Goal: Find specific page/section: Find specific page/section

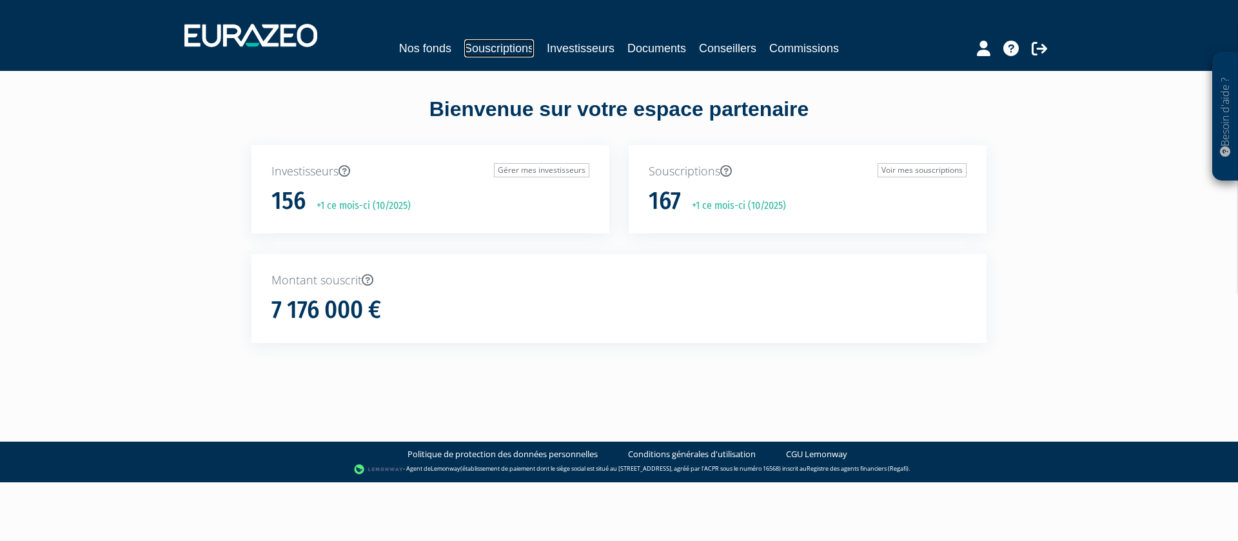
click at [500, 46] on link "Souscriptions" at bounding box center [499, 48] width 70 height 18
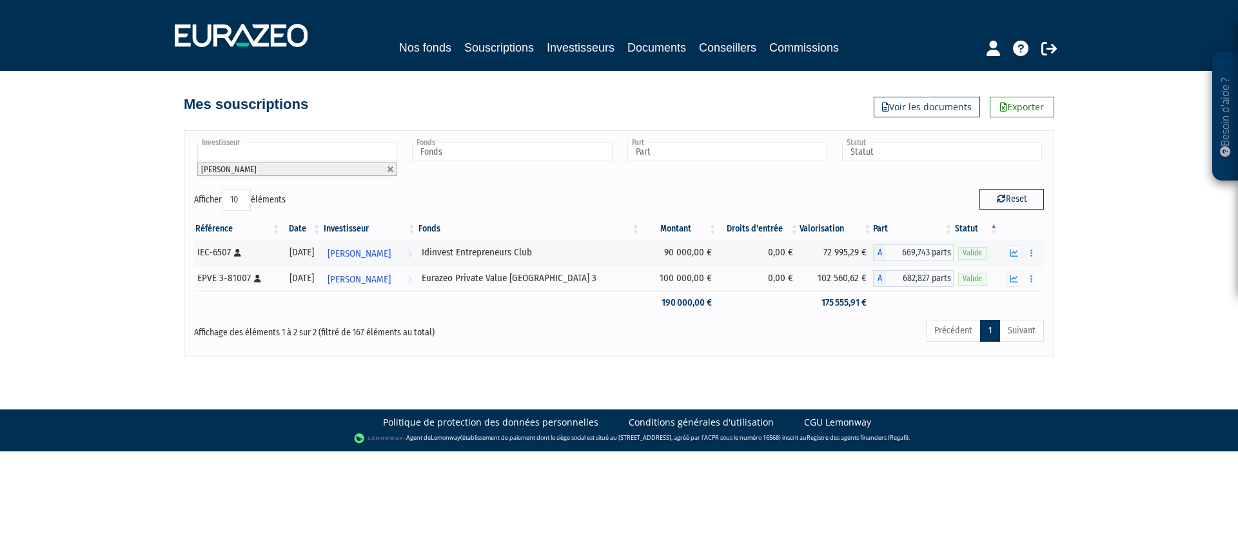
click at [312, 156] on input "text" at bounding box center [297, 151] width 200 height 19
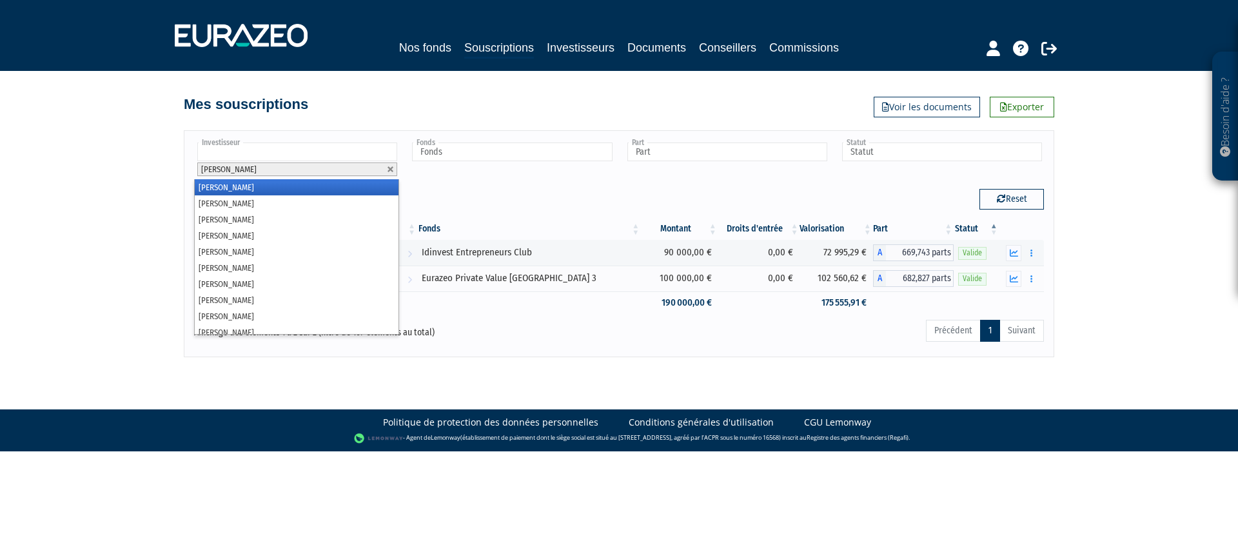
click at [488, 169] on div "Fonds Eurazeo Private Debt VI SCSp SICAV-RAIF Idinvest Entrepreneurs Club Euraz…" at bounding box center [511, 160] width 205 height 39
click at [355, 152] on input "text" at bounding box center [297, 151] width 200 height 19
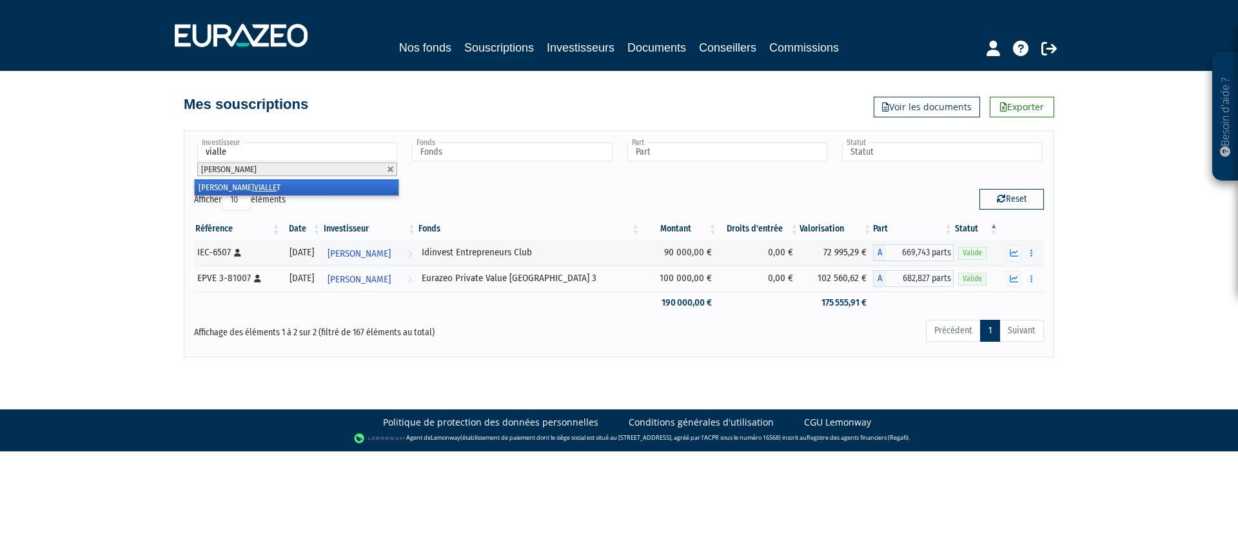
type input "vialle"
click at [264, 188] on li "Pierre-Henri VIALLE T" at bounding box center [297, 187] width 204 height 16
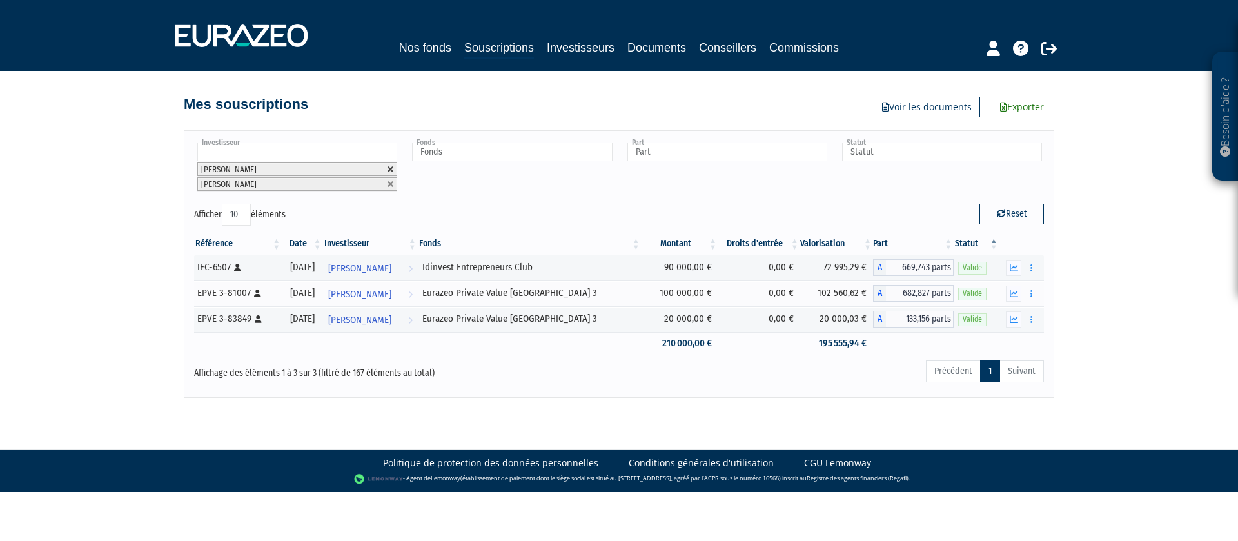
click at [390, 167] on link at bounding box center [391, 170] width 8 height 8
